Goal: Task Accomplishment & Management: Complete application form

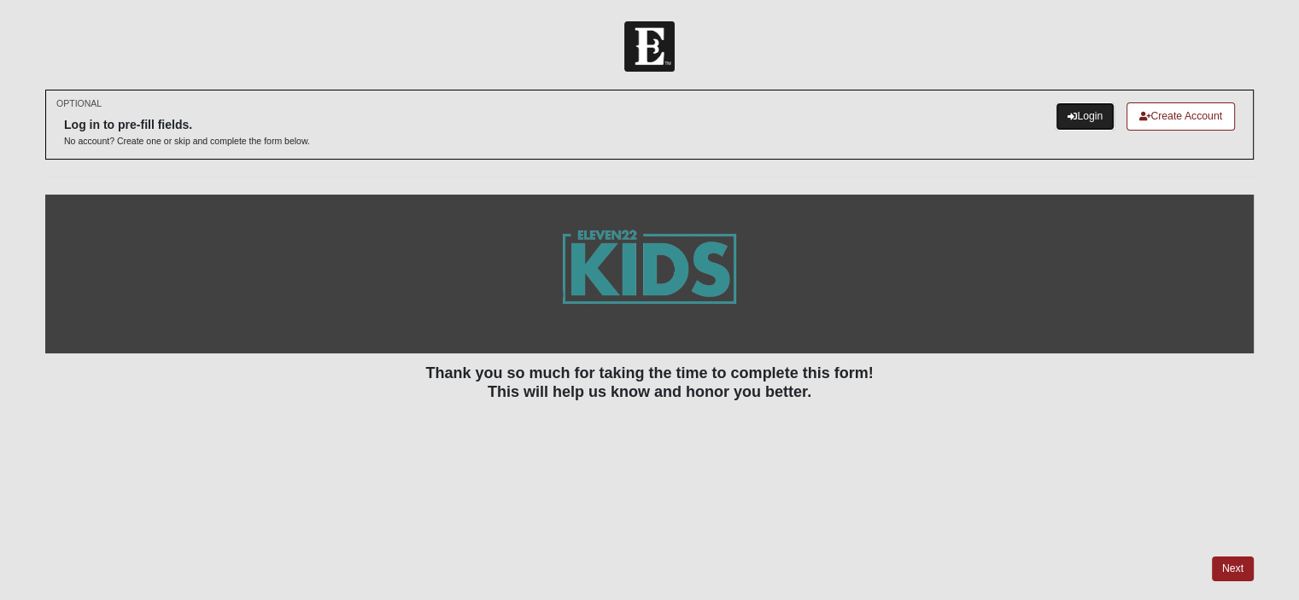
click at [1080, 113] on link "Login" at bounding box center [1085, 117] width 59 height 28
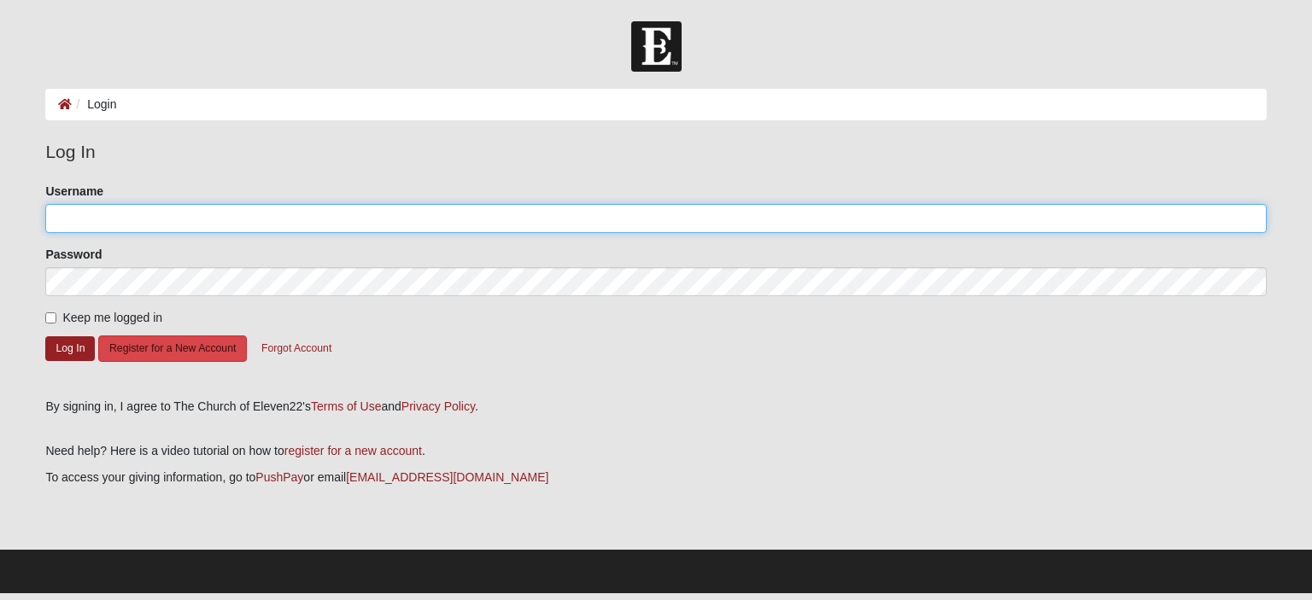
type input "MBobo68"
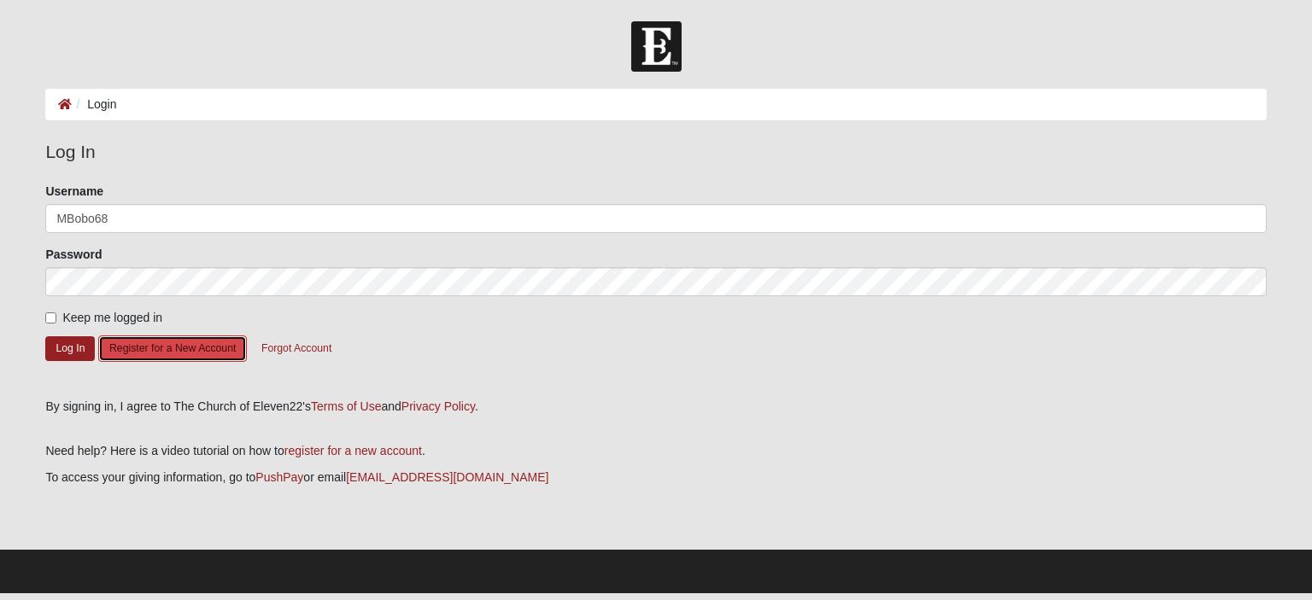
click at [213, 351] on button "Register for a New Account" at bounding box center [172, 349] width 149 height 26
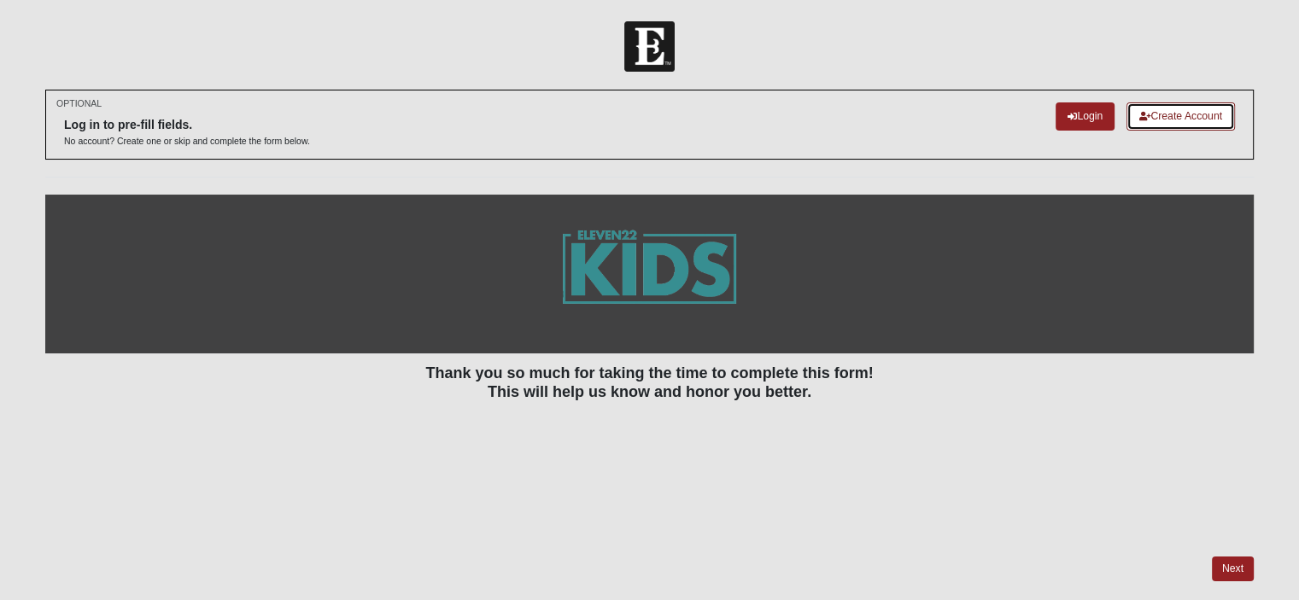
click at [1172, 116] on link "Create Account" at bounding box center [1181, 117] width 108 height 28
click at [1221, 114] on link "Create Account" at bounding box center [1181, 117] width 108 height 28
